Goal: Information Seeking & Learning: Learn about a topic

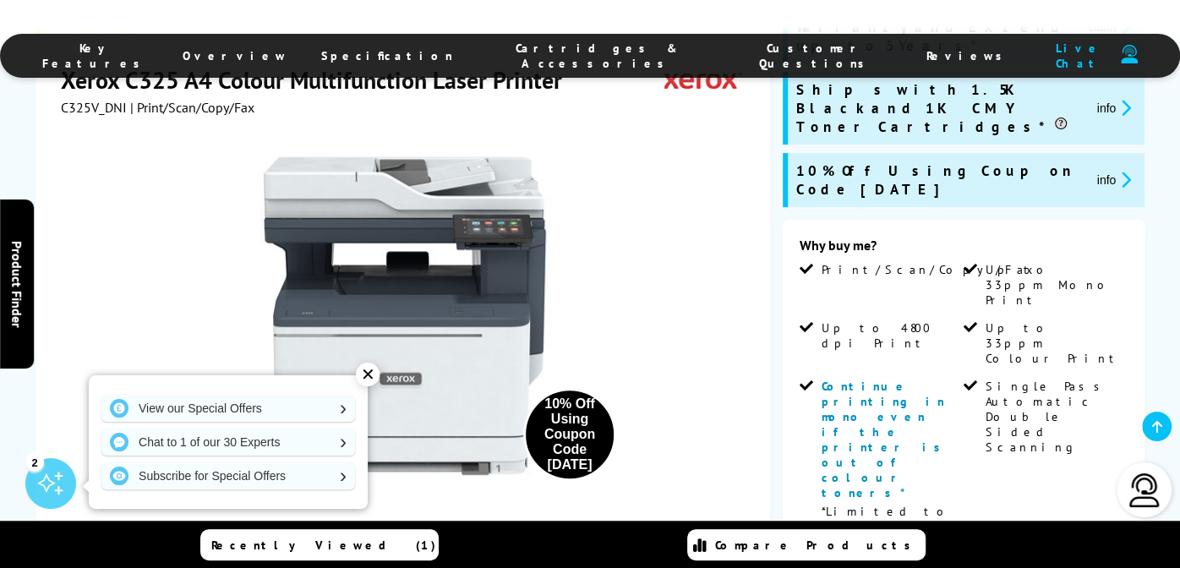
scroll to position [422, 0]
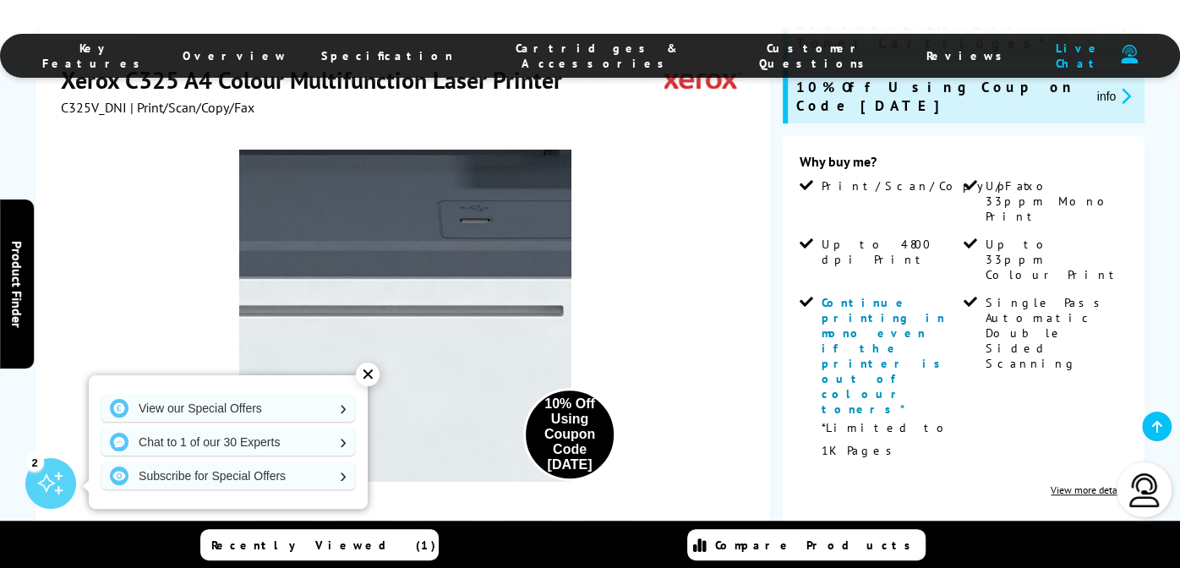
click at [450, 329] on img at bounding box center [404, 315] width 331 height 331
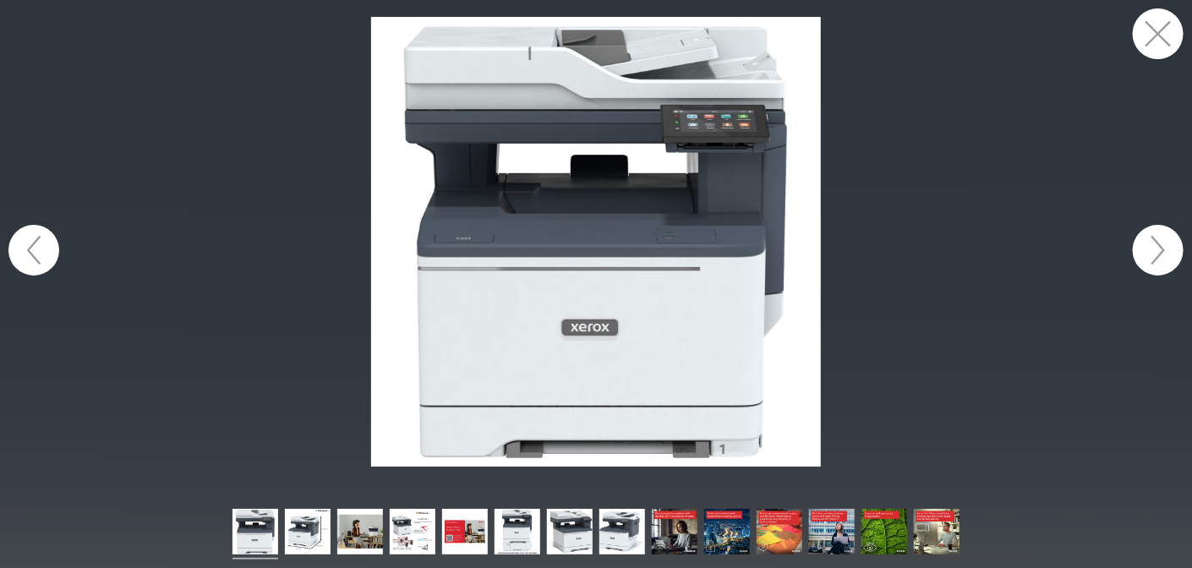
click at [1160, 253] on button "button" at bounding box center [1158, 250] width 51 height 51
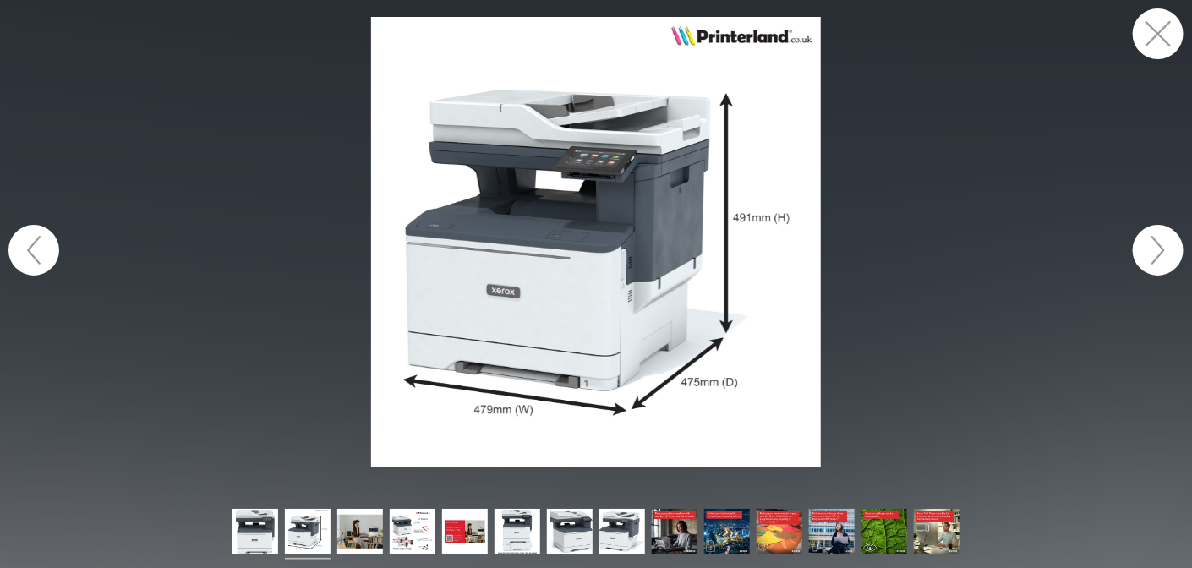
click at [1160, 253] on button "button" at bounding box center [1158, 250] width 51 height 51
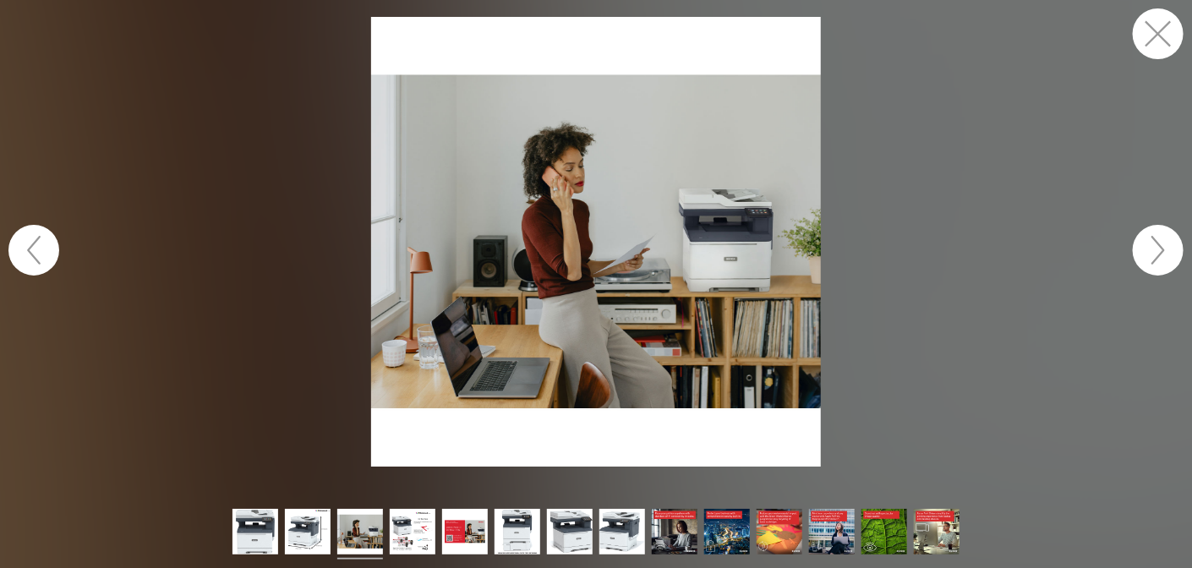
click at [1160, 253] on button "button" at bounding box center [1158, 250] width 51 height 51
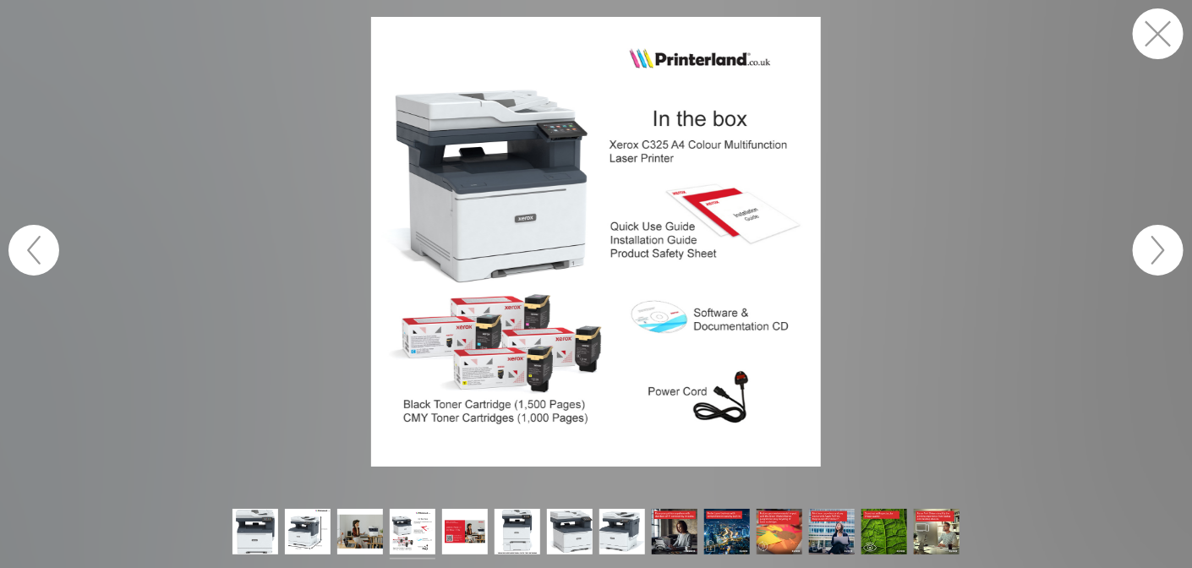
click at [1160, 253] on button "button" at bounding box center [1158, 250] width 51 height 51
click at [1159, 249] on button "button" at bounding box center [1158, 250] width 51 height 51
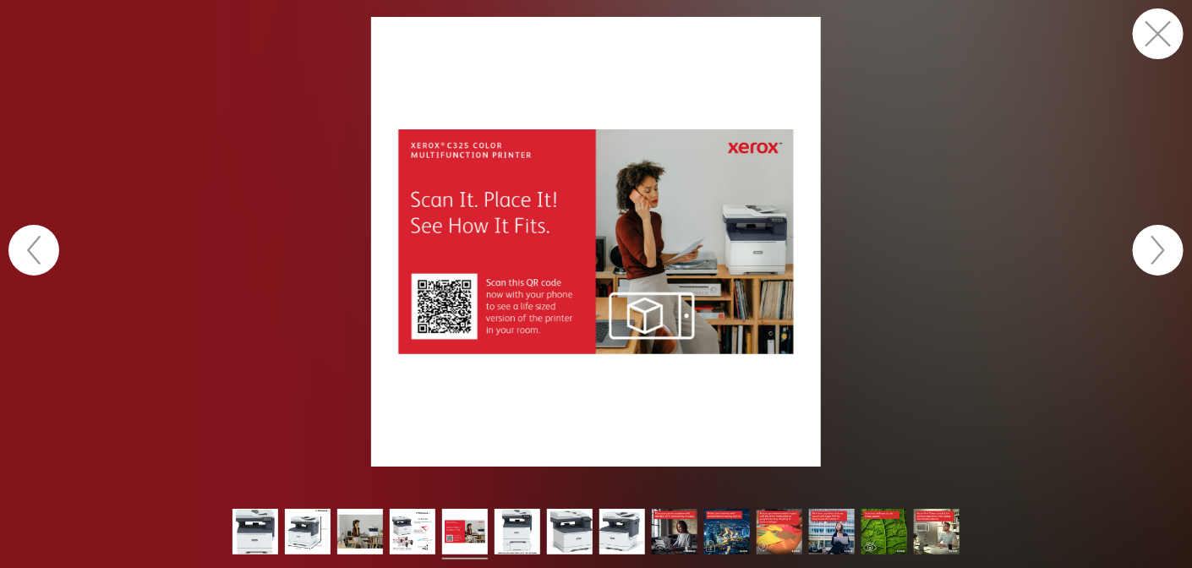
click at [1145, 245] on button "button" at bounding box center [1158, 250] width 51 height 51
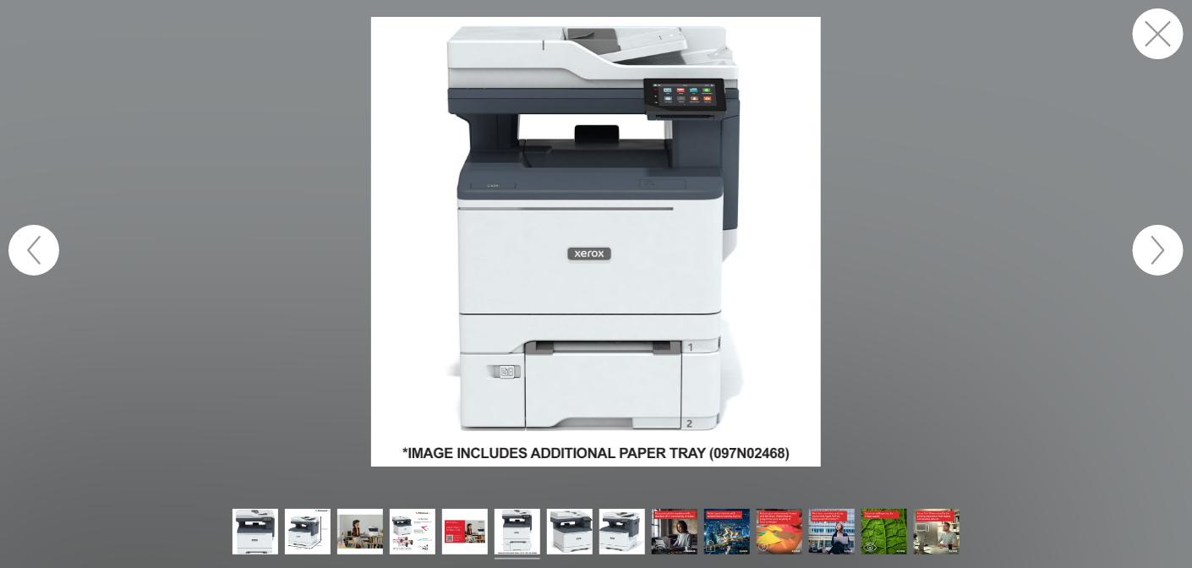
click at [1145, 245] on button "button" at bounding box center [1158, 250] width 51 height 51
click at [619, 529] on img at bounding box center [623, 534] width 46 height 51
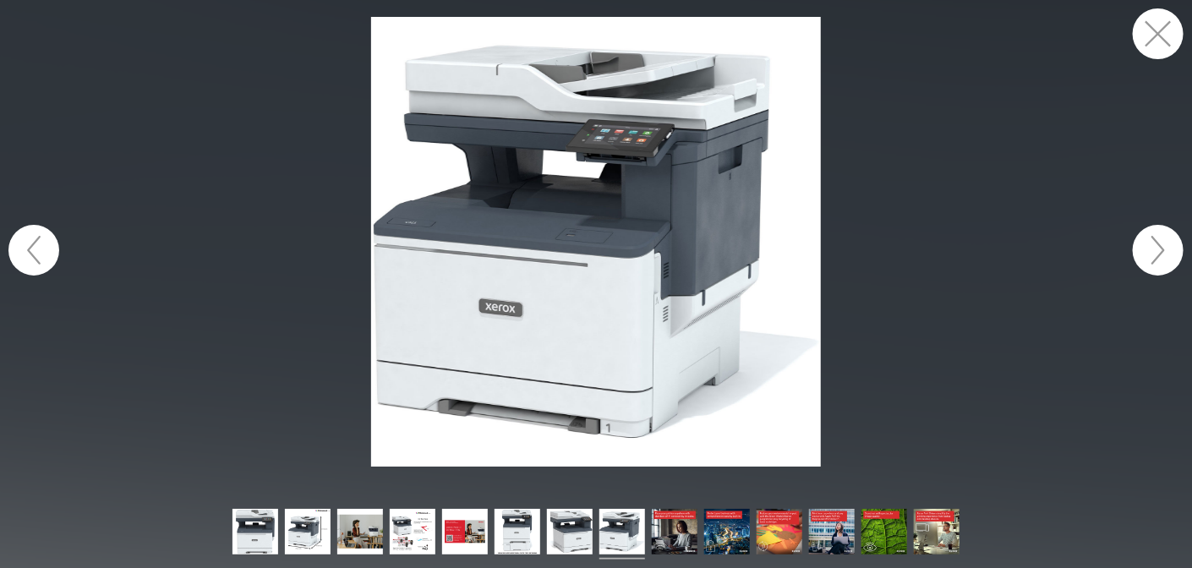
click at [1155, 34] on button "button" at bounding box center [1158, 33] width 51 height 51
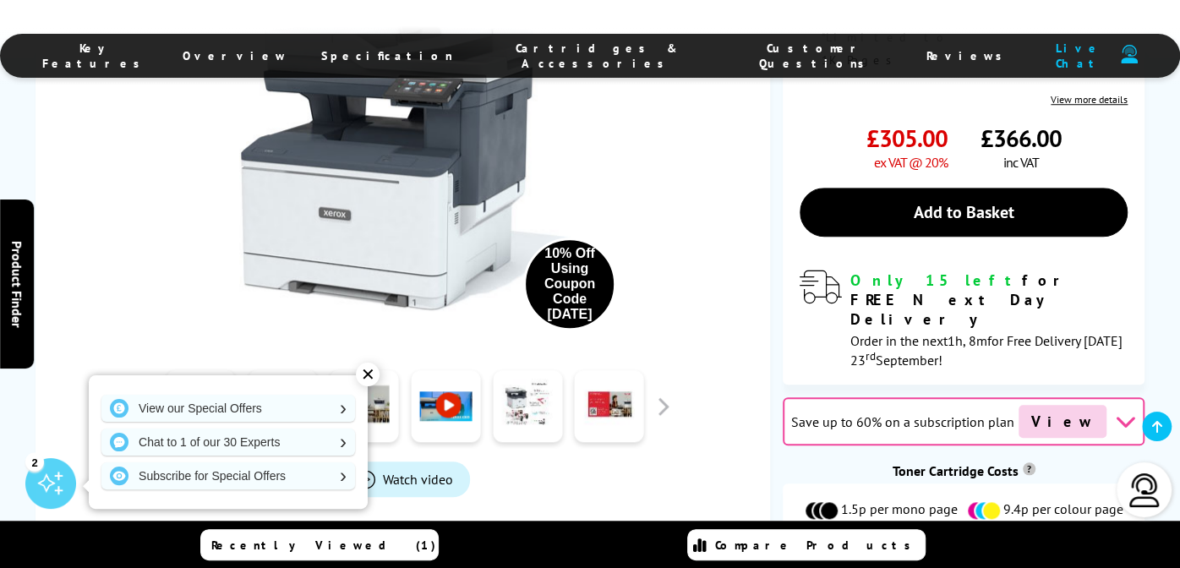
scroll to position [761, 0]
